Goal: Navigation & Orientation: Understand site structure

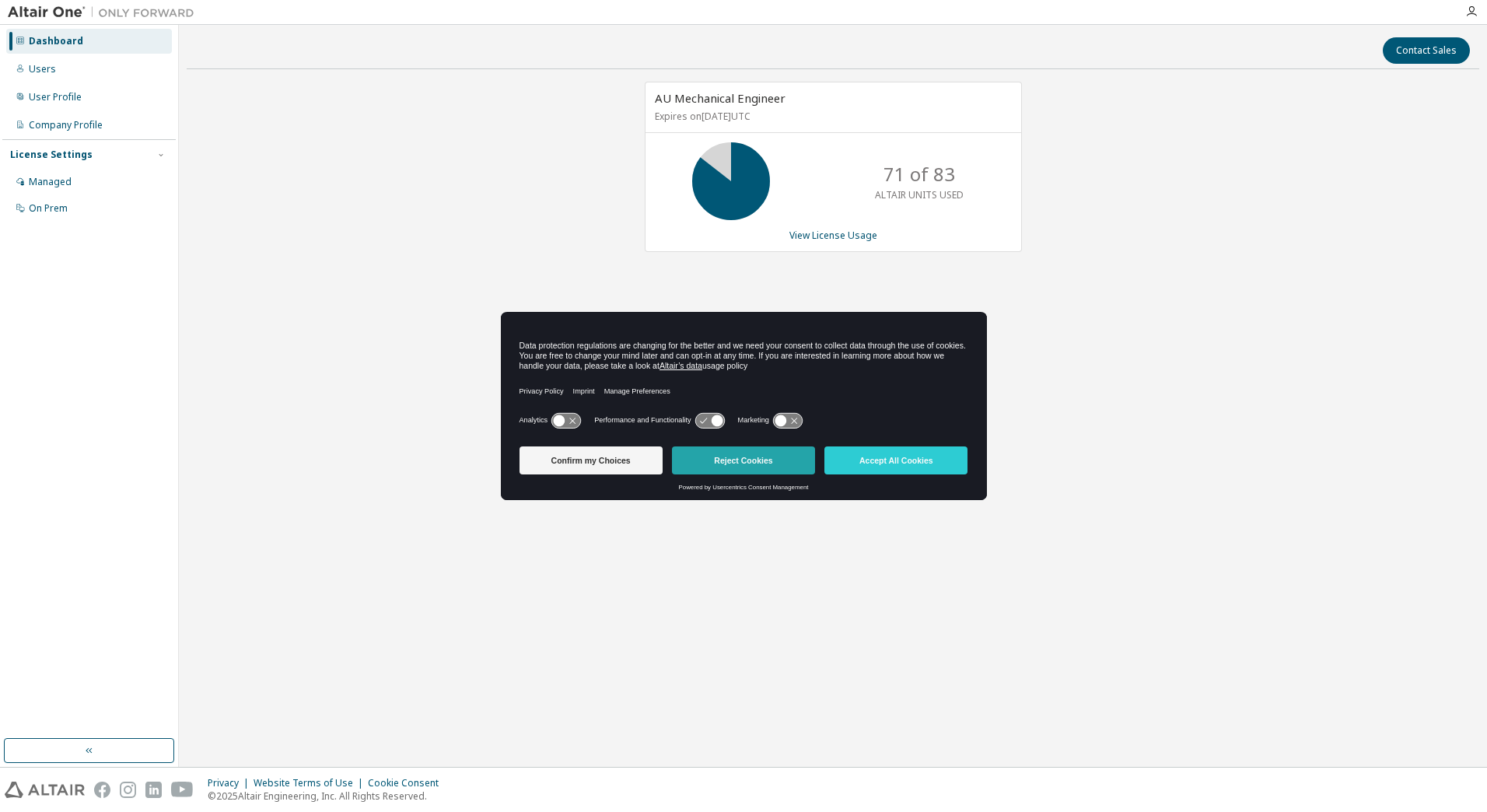
click at [757, 456] on button "Reject Cookies" at bounding box center [743, 459] width 143 height 28
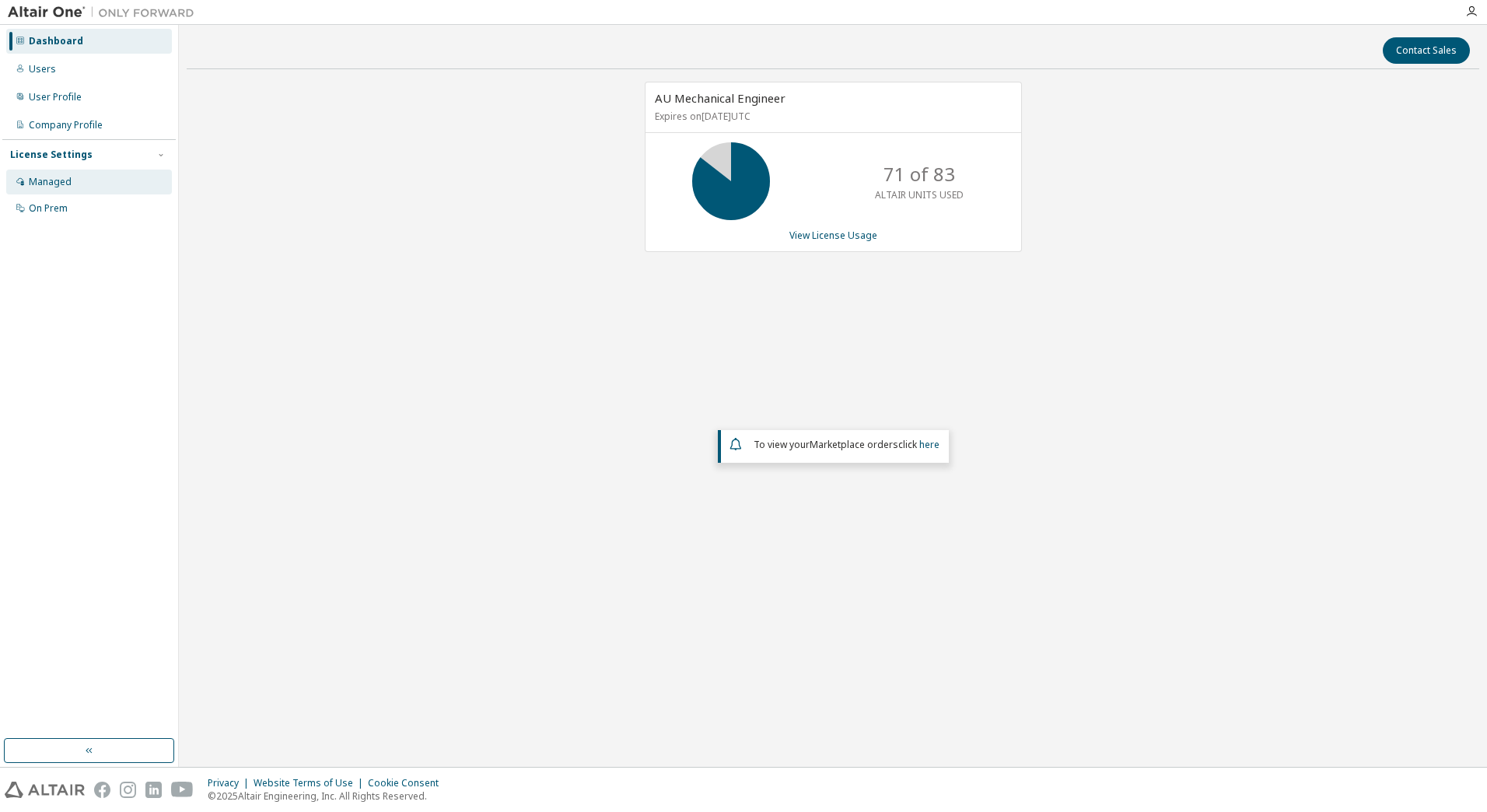
click at [68, 172] on div "Managed" at bounding box center [89, 181] width 166 height 25
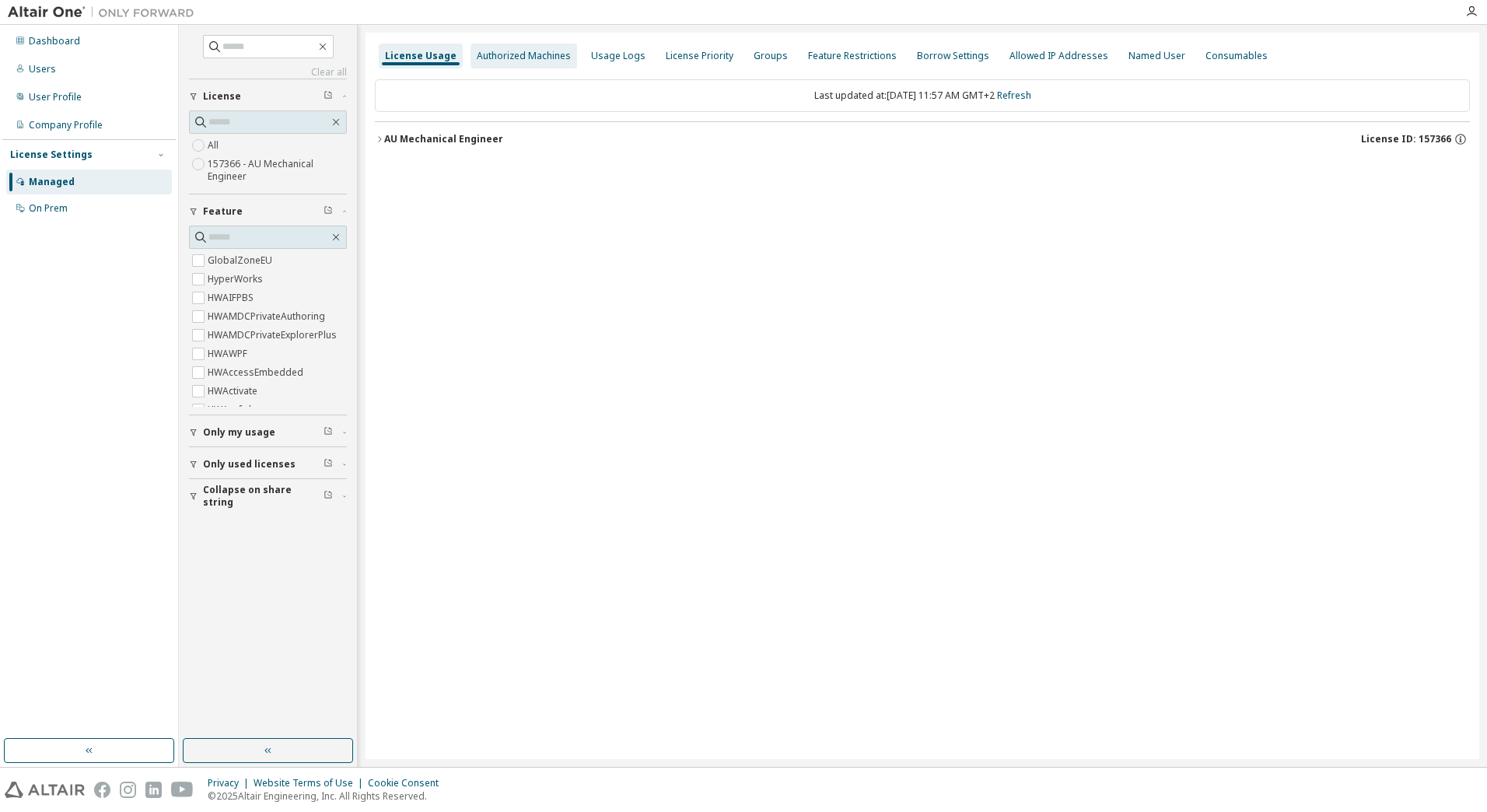
click at [522, 53] on div "Authorized Machines" at bounding box center [524, 56] width 94 height 13
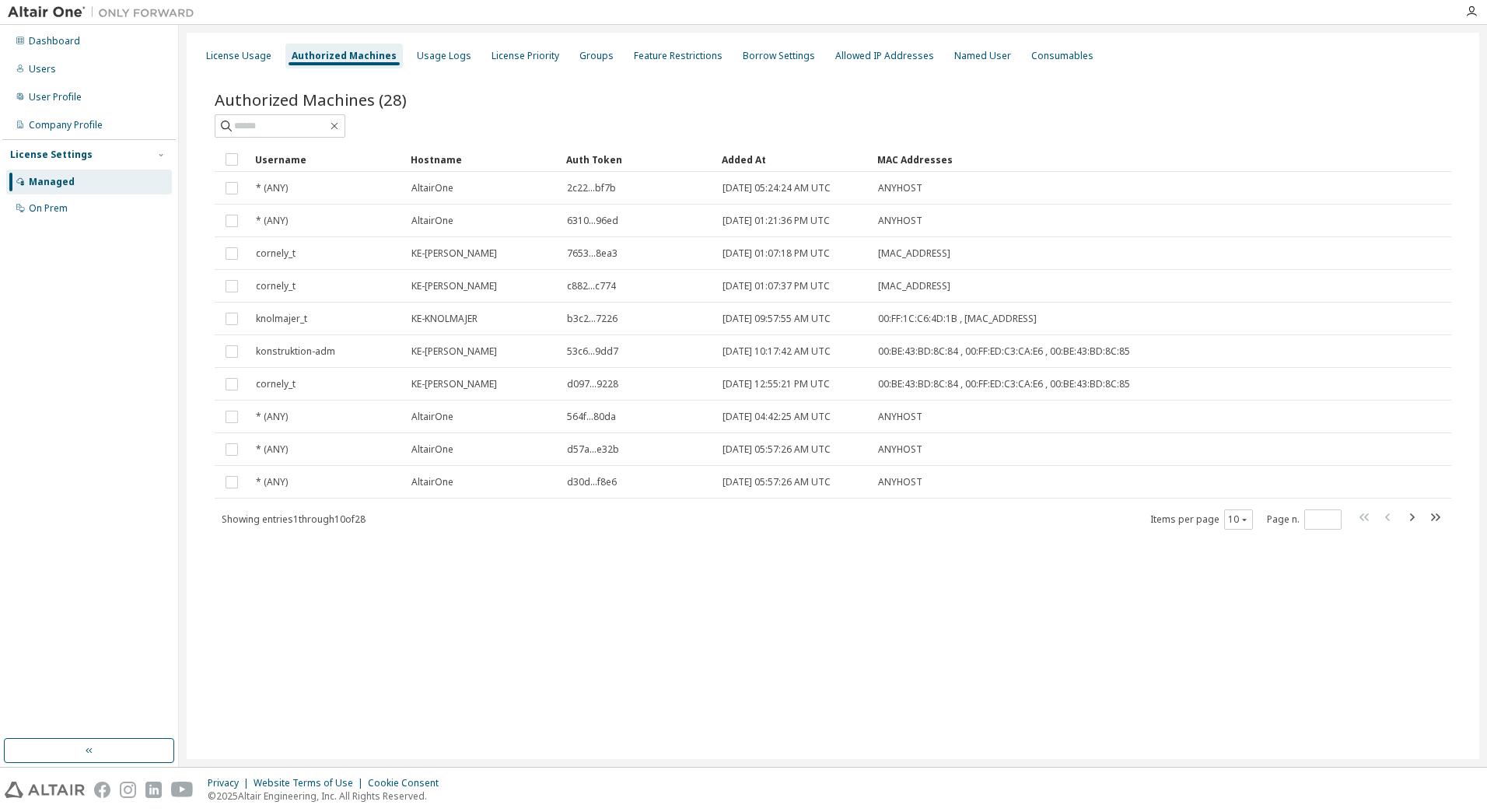
click at [757, 629] on div "License Usage Authorized Machines Usage Logs License Priority Groups Feature Re…" at bounding box center [833, 395] width 1292 height 726
click at [453, 57] on div "Usage Logs" at bounding box center [444, 56] width 55 height 13
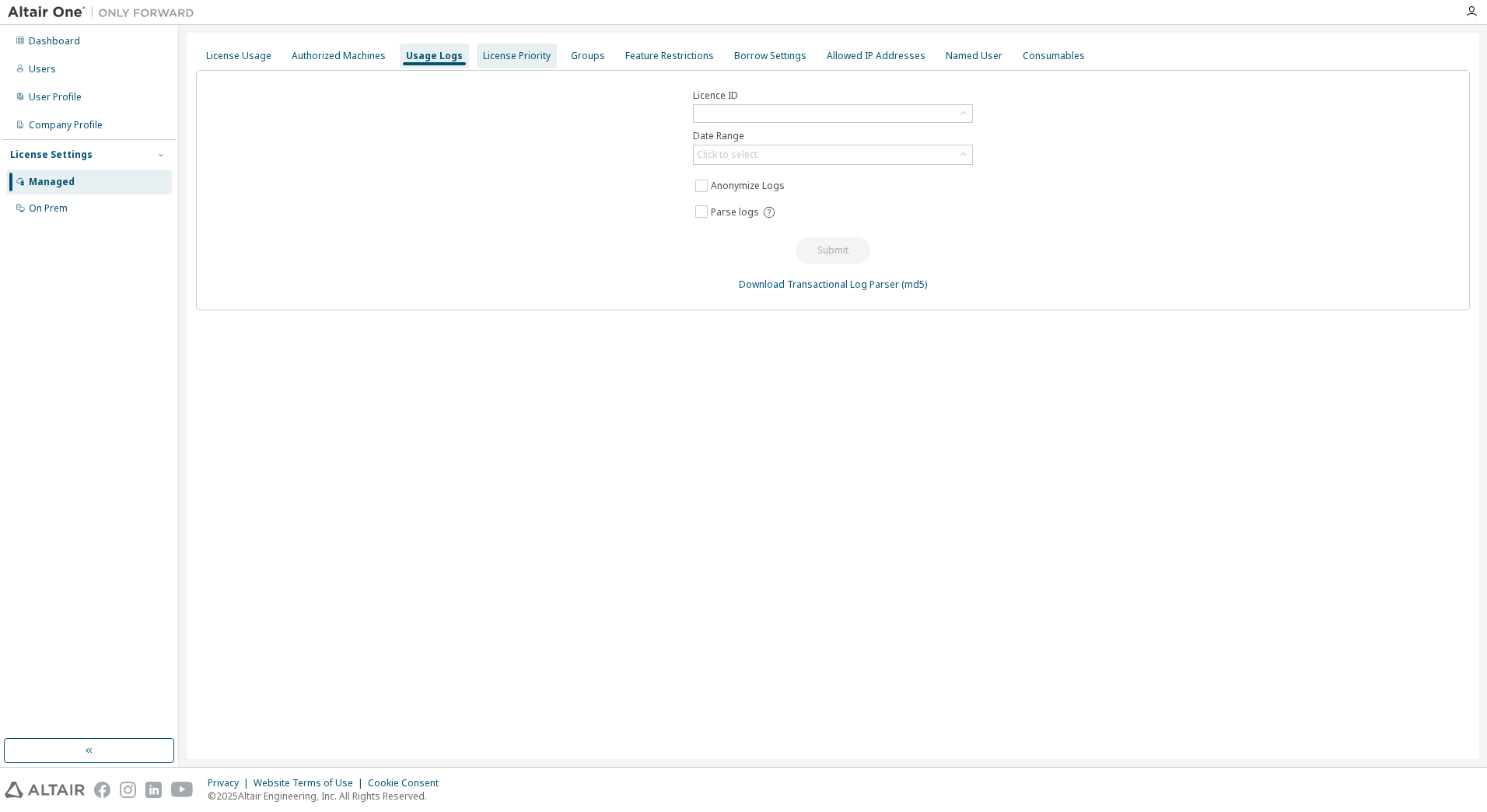
click at [501, 59] on div "License Priority" at bounding box center [517, 56] width 67 height 13
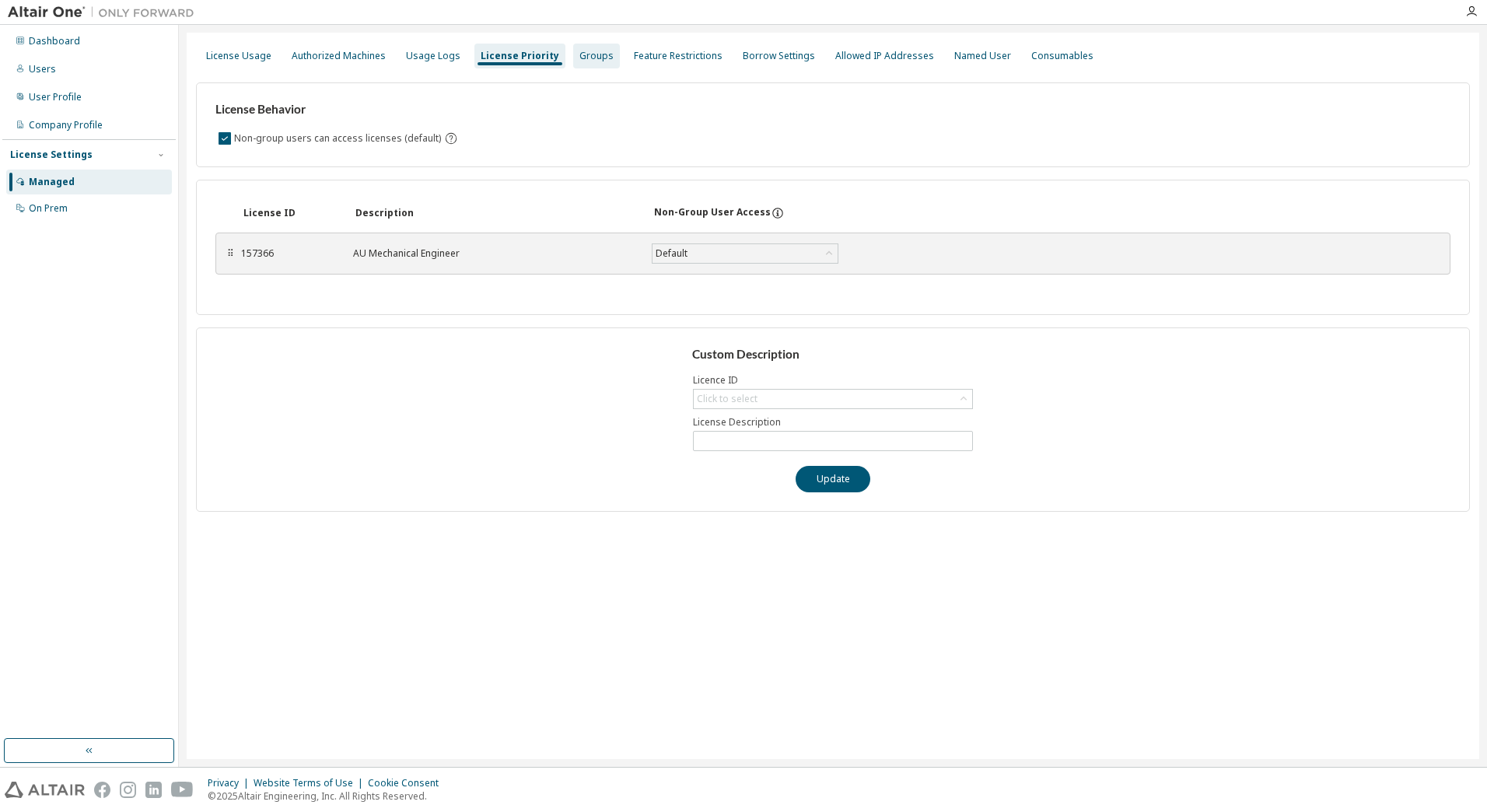
click at [573, 63] on div "Groups" at bounding box center [596, 55] width 47 height 25
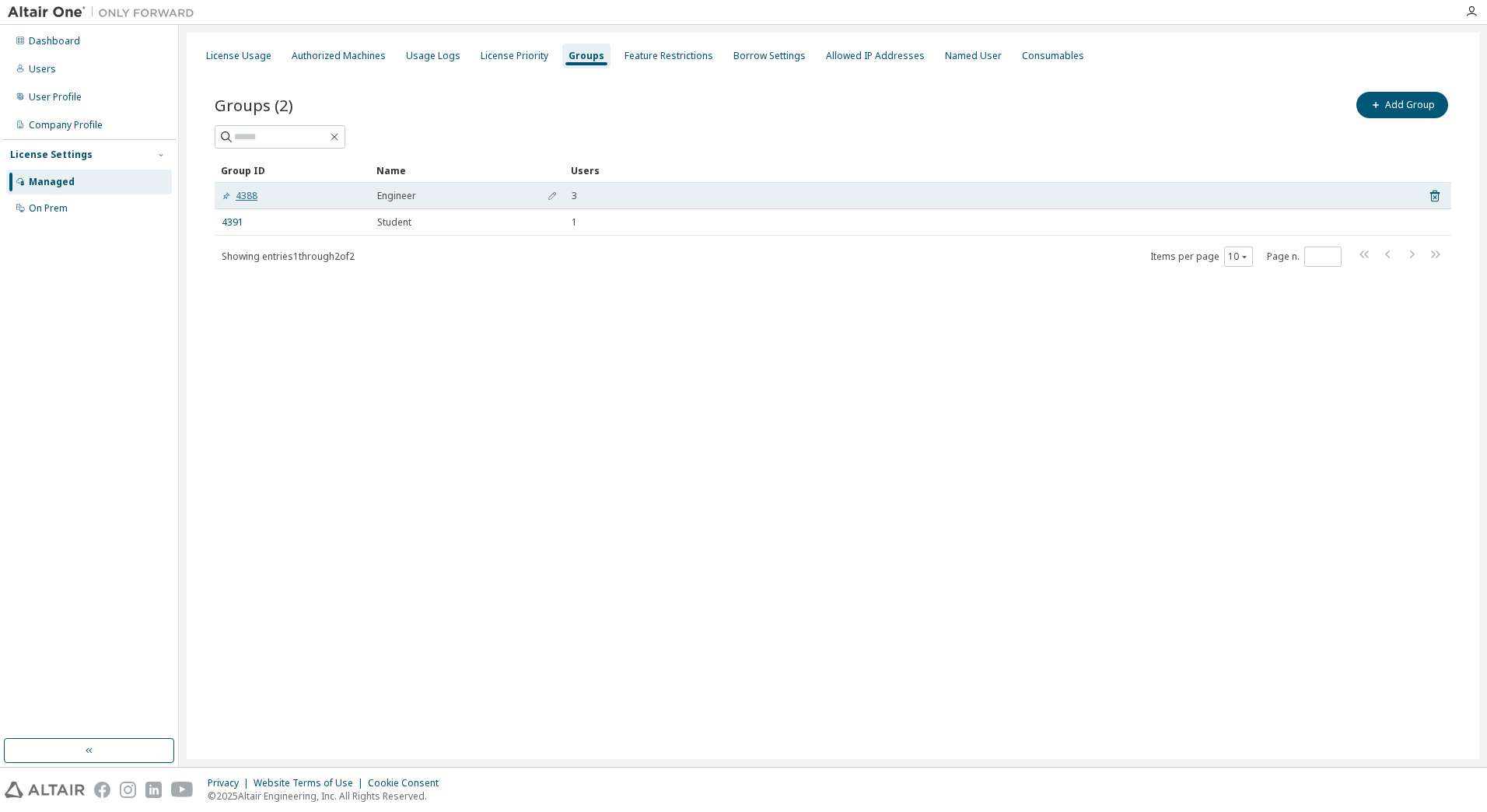
click at [241, 193] on link "4388" at bounding box center [239, 196] width 36 height 13
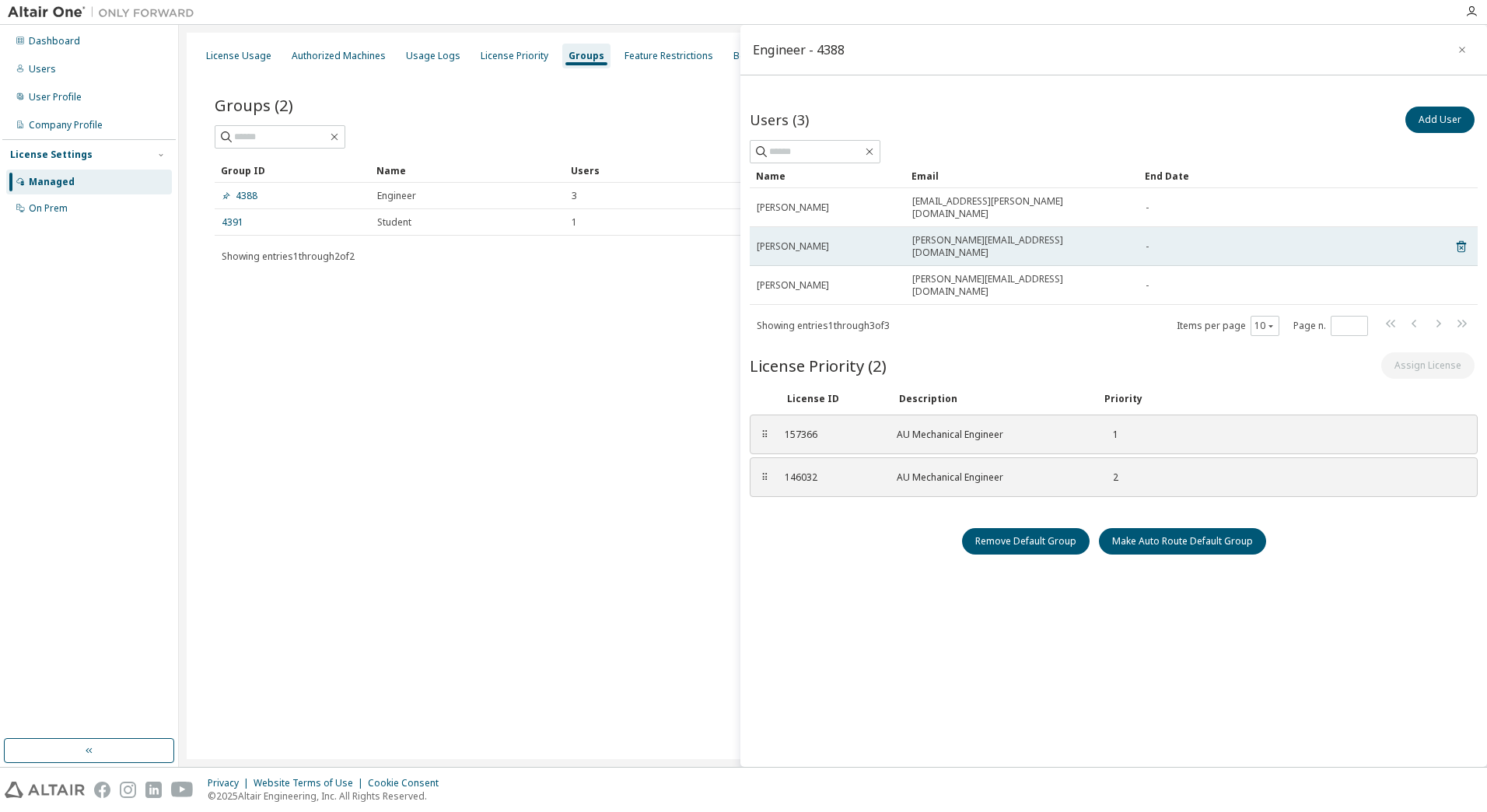
click at [955, 234] on span "[PERSON_NAME][EMAIL_ADDRESS][DOMAIN_NAME]" at bounding box center [1021, 246] width 219 height 25
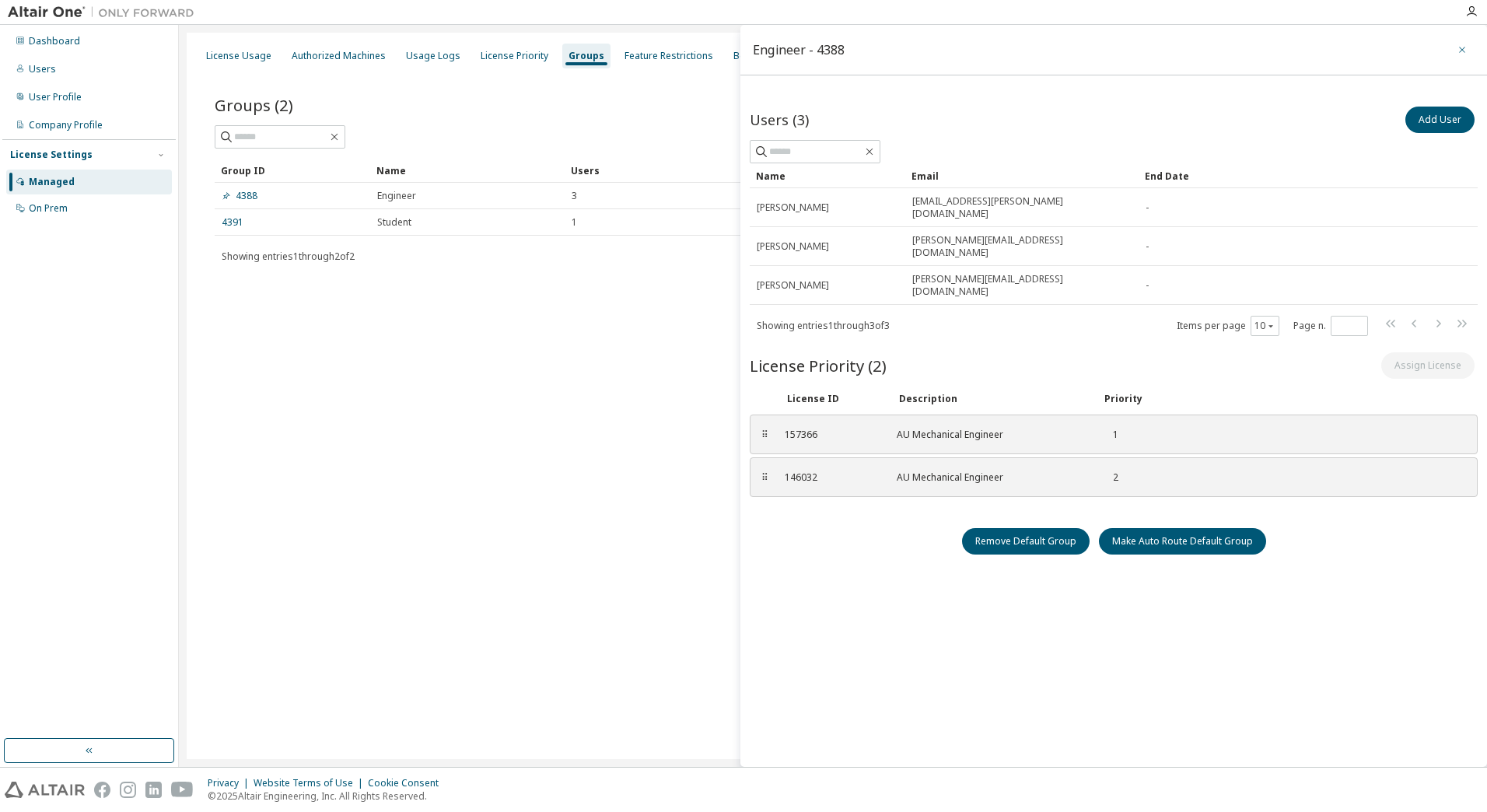
click at [1461, 51] on icon "button" at bounding box center [1462, 50] width 11 height 13
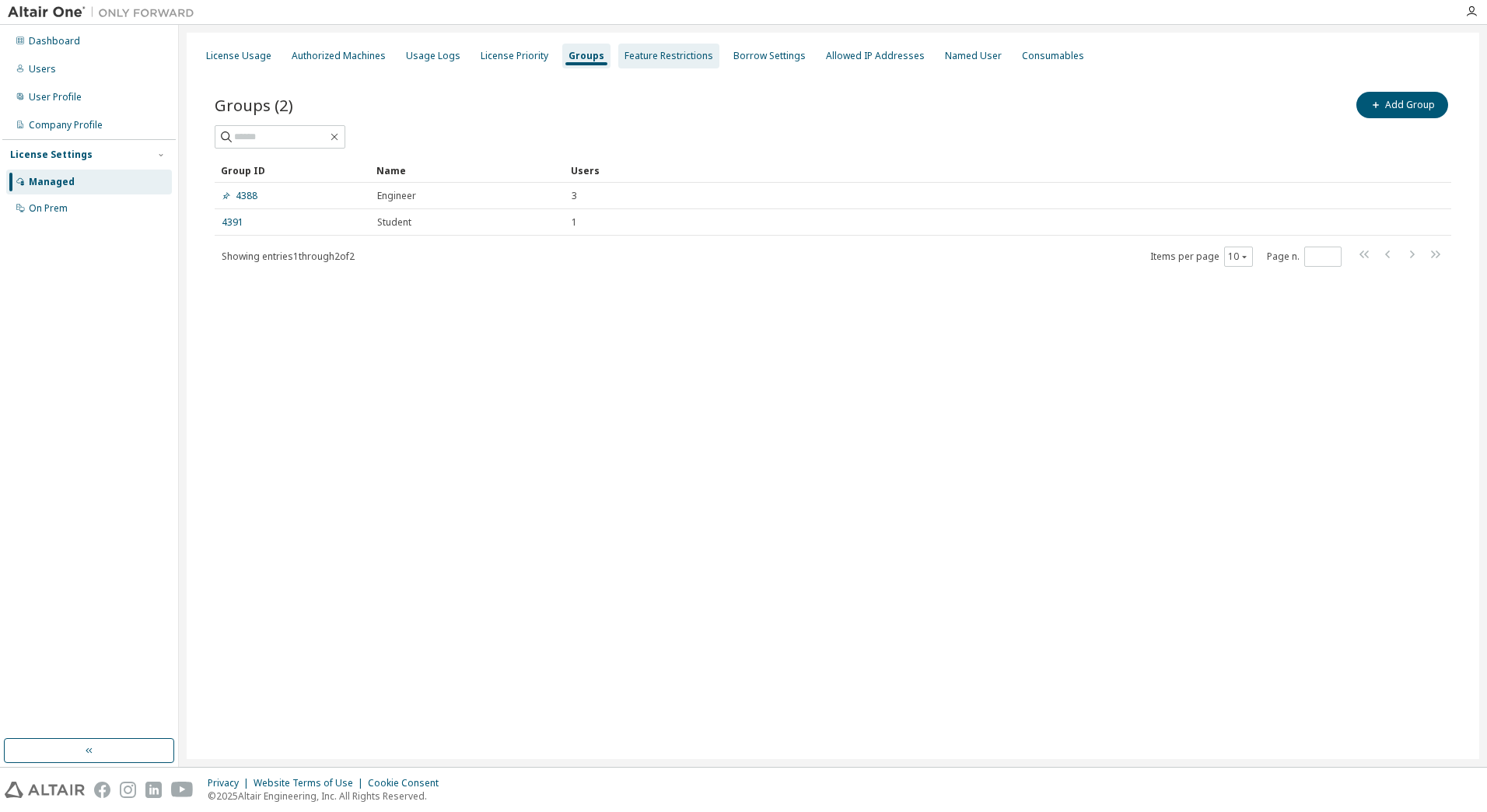
click at [678, 54] on div "Feature Restrictions" at bounding box center [669, 56] width 89 height 13
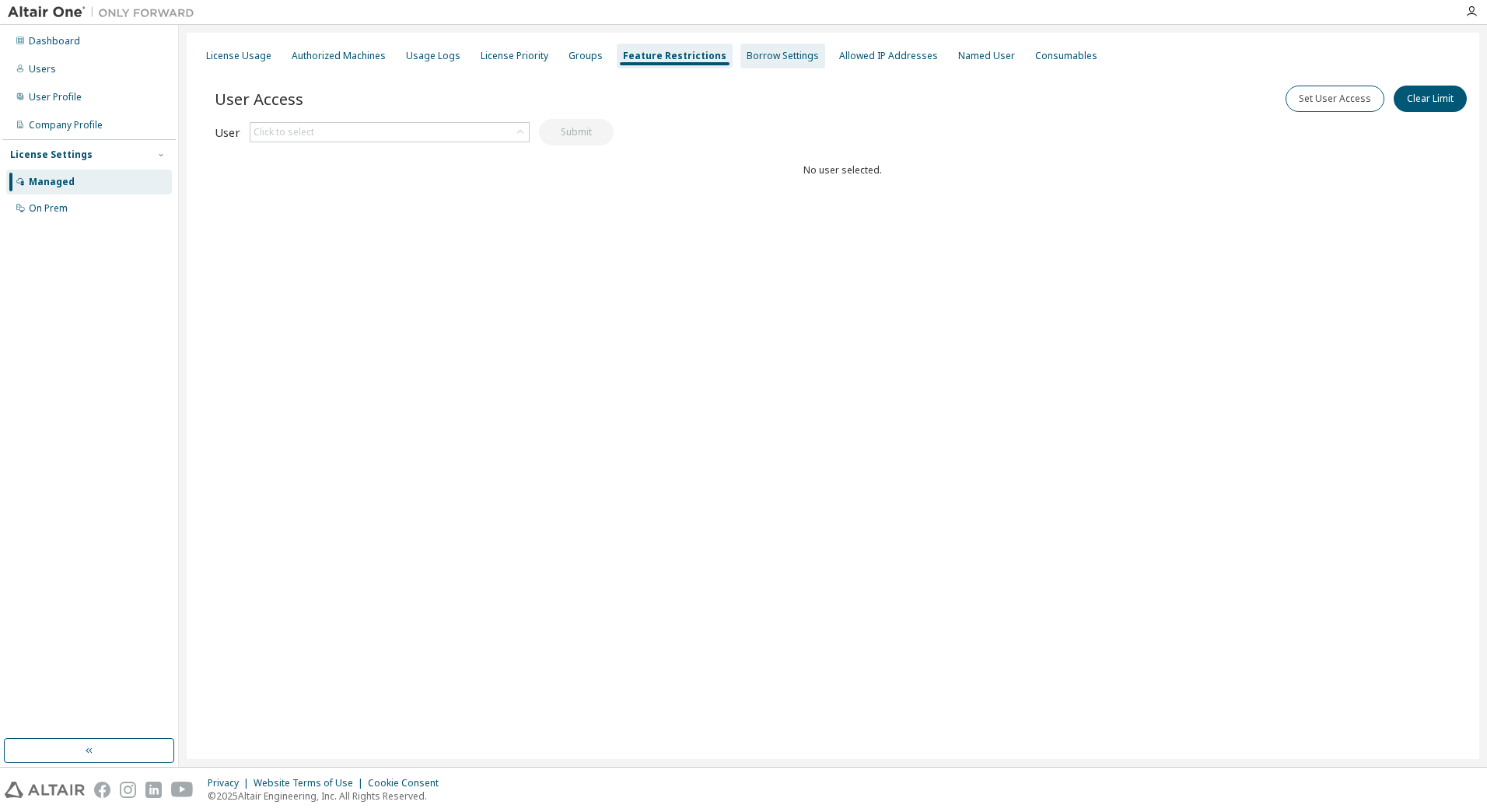
click at [746, 51] on div "Borrow Settings" at bounding box center [782, 56] width 72 height 13
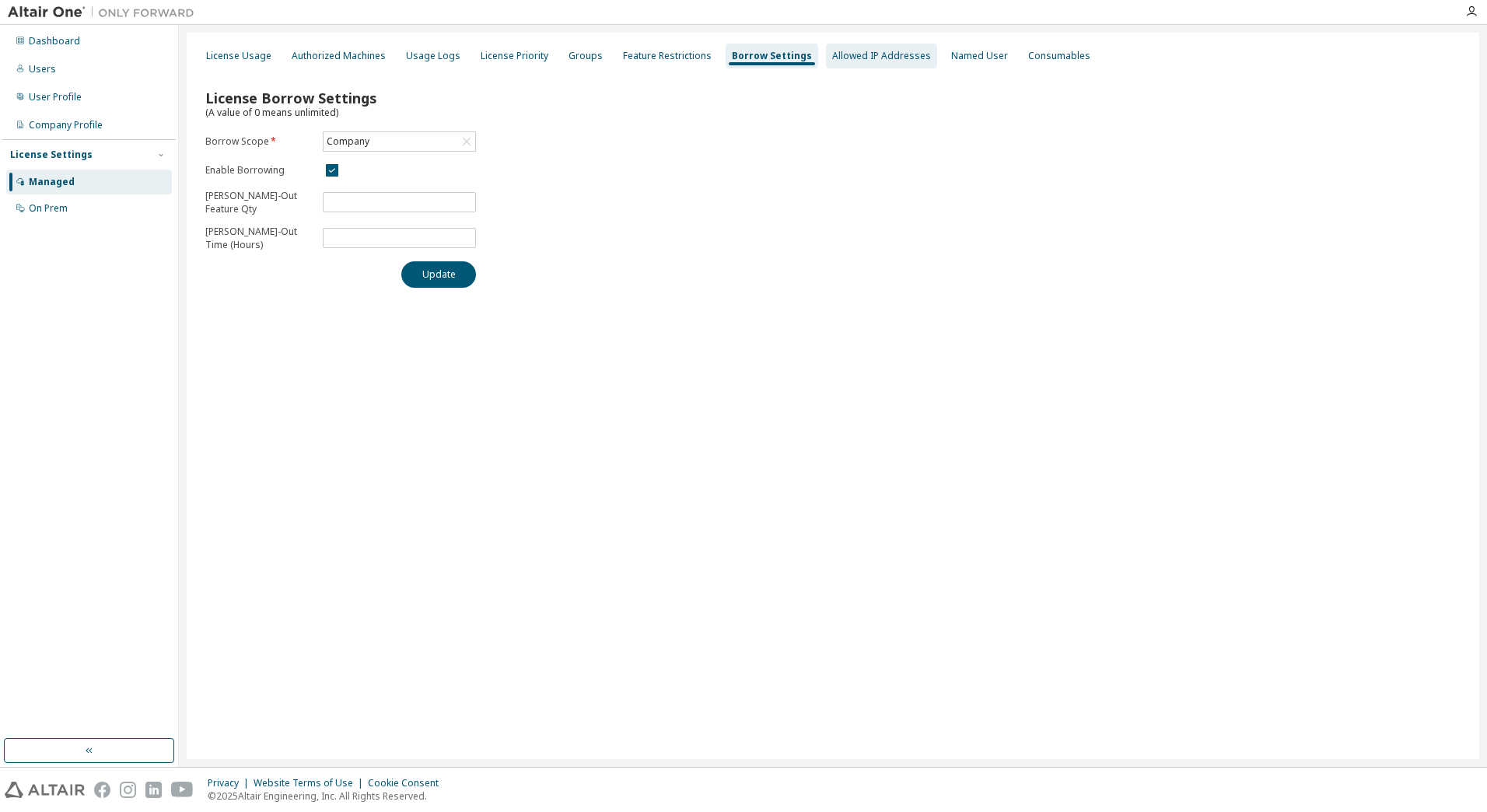
click at [871, 61] on div "Allowed IP Addresses" at bounding box center [881, 56] width 99 height 13
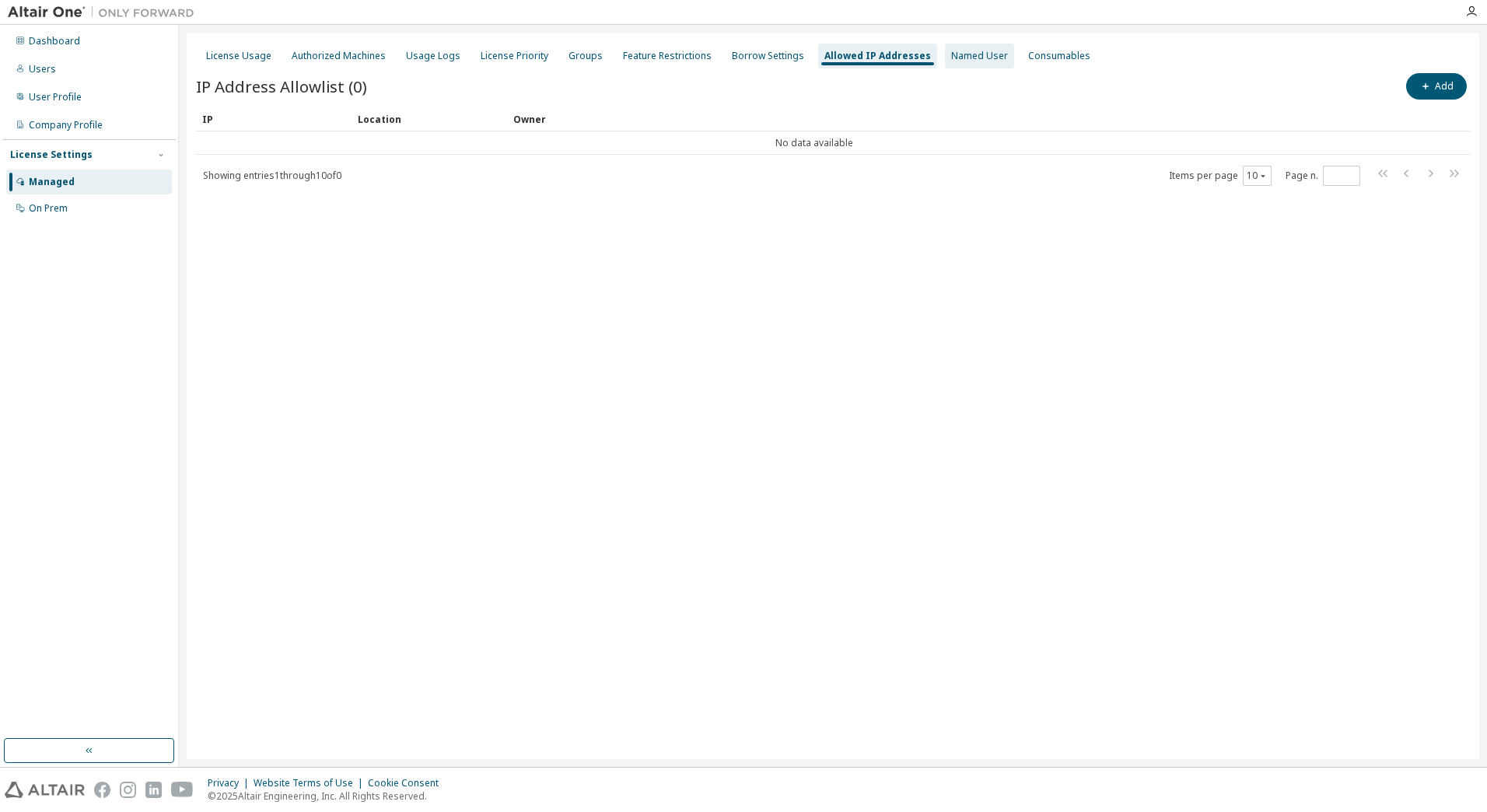
click at [948, 63] on div "Named User" at bounding box center [979, 55] width 69 height 25
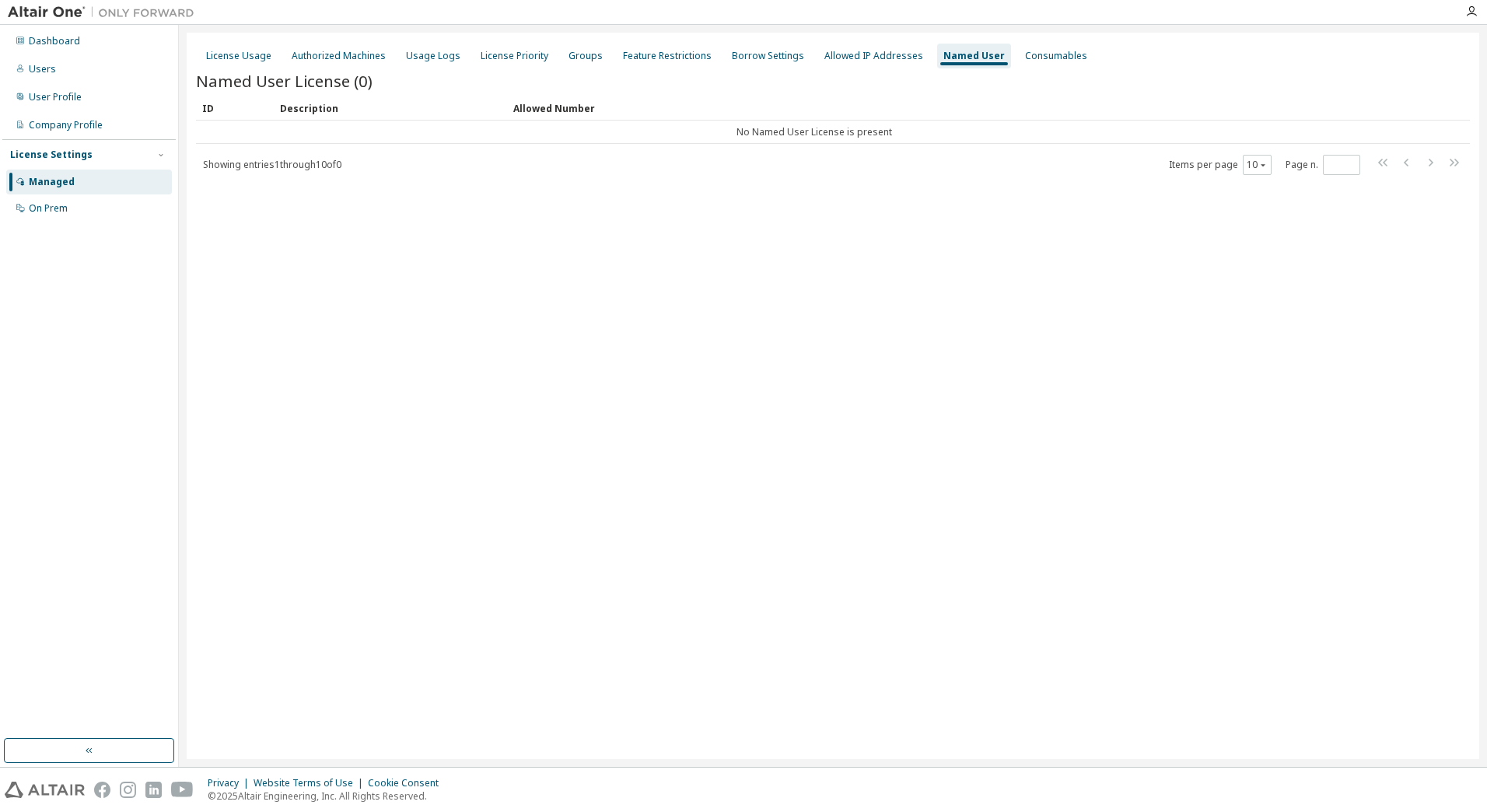
click at [874, 515] on div "License Usage Authorized Machines Usage Logs License Priority Groups Feature Re…" at bounding box center [833, 395] width 1292 height 726
